Goal: Check status

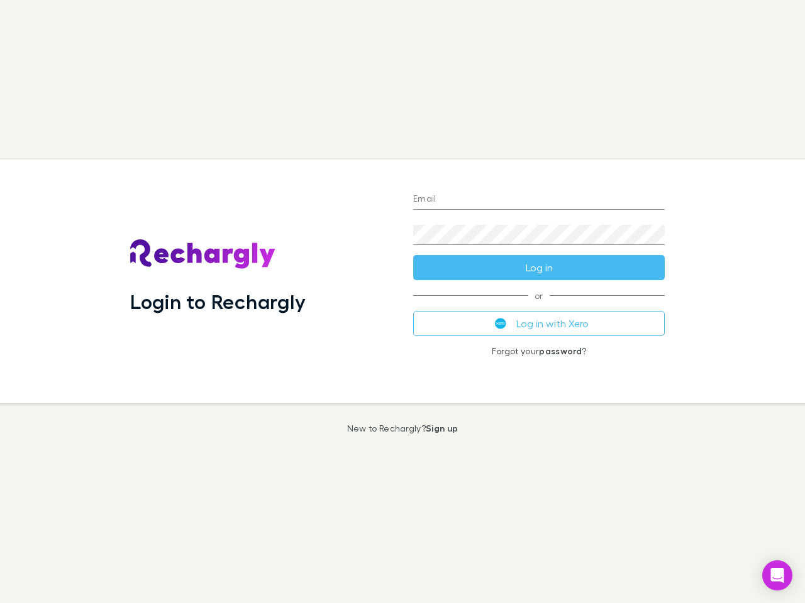
click at [402, 302] on div "Login to Rechargly" at bounding box center [261, 282] width 283 height 244
click at [539, 200] on input "Email" at bounding box center [538, 200] width 251 height 20
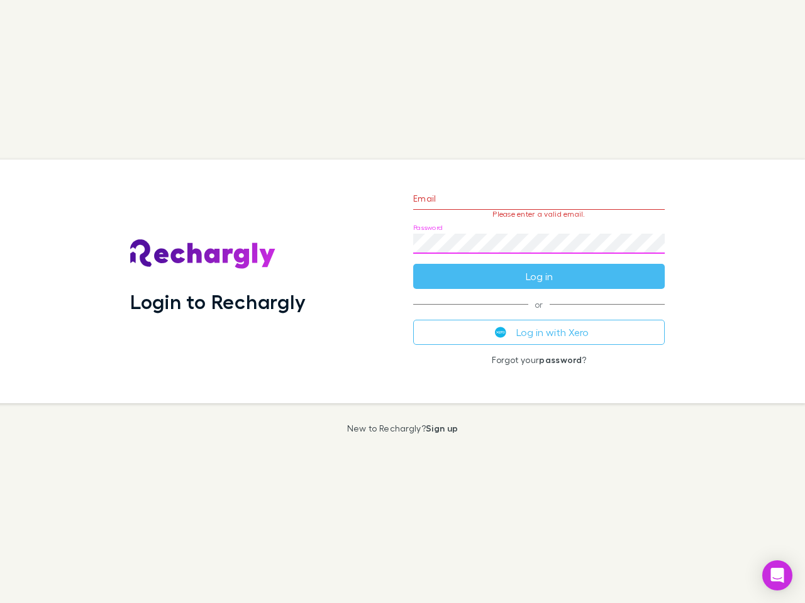
click at [539, 268] on form "Email Please enter a valid email. Password Log in" at bounding box center [538, 234] width 251 height 109
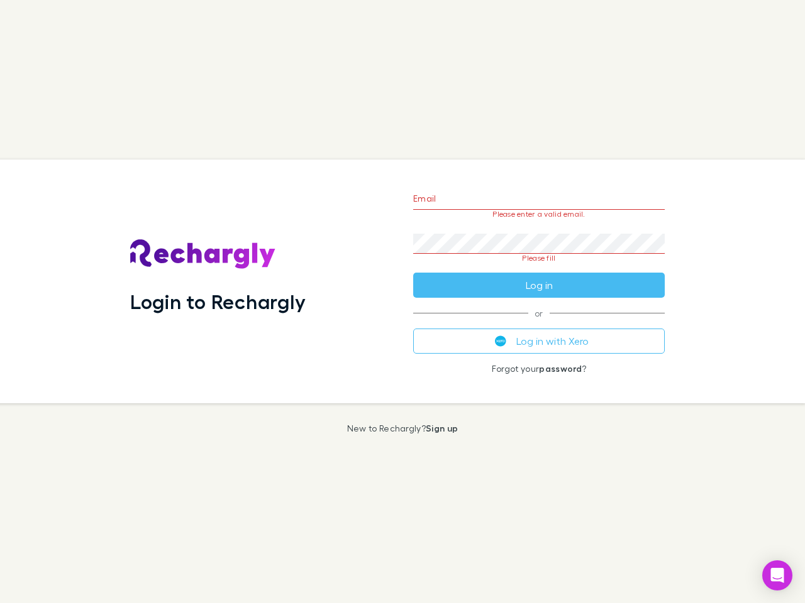
click at [539, 324] on div "Email Please enter a valid email. Password Please fill Log in or Log in with Xe…" at bounding box center [539, 282] width 272 height 244
click at [777, 576] on icon "Open Intercom Messenger" at bounding box center [777, 575] width 13 height 15
